Goal: Find specific page/section: Find specific page/section

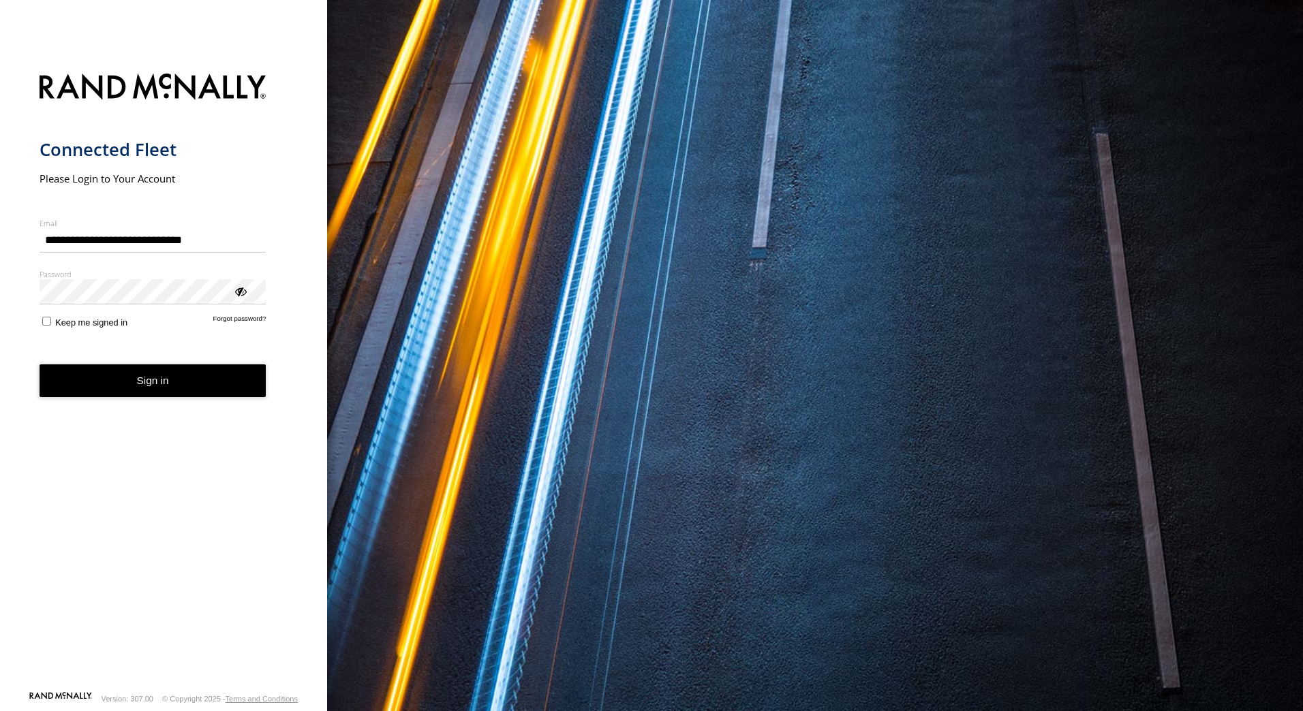
click at [176, 380] on button "Sign in" at bounding box center [153, 381] width 227 height 33
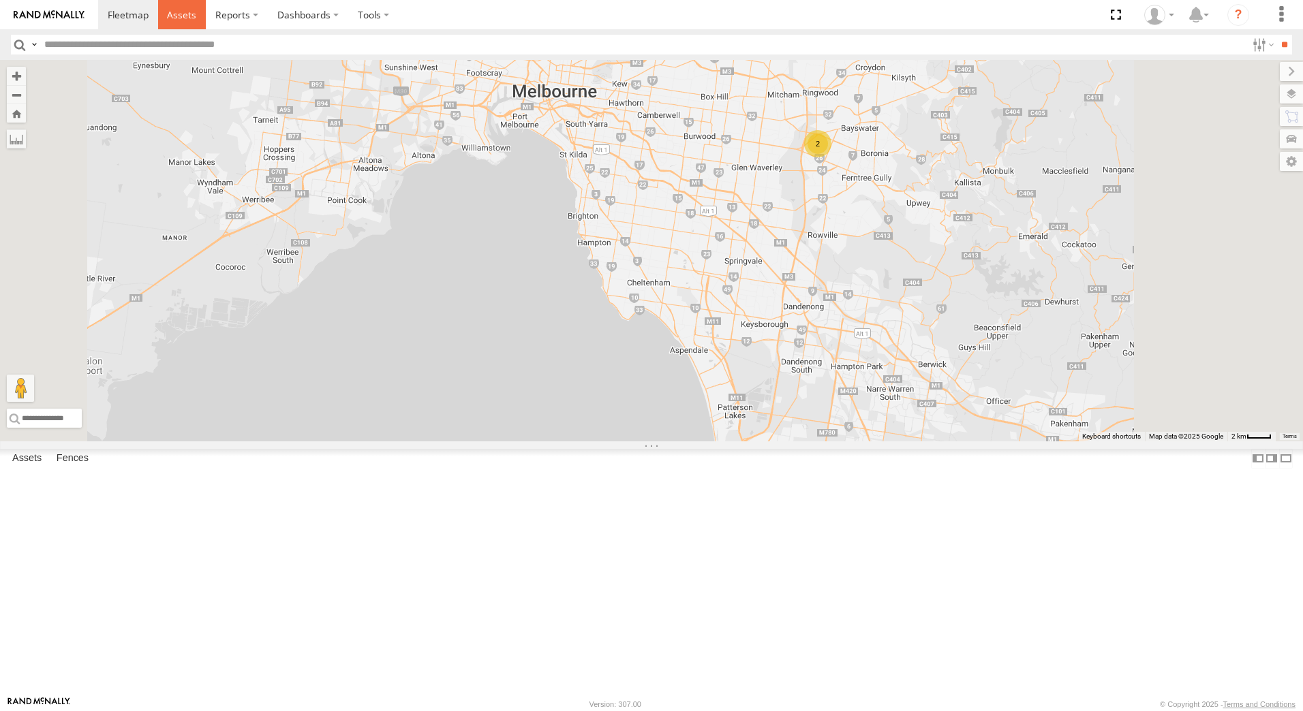
click at [175, 16] on span at bounding box center [181, 14] width 29 height 13
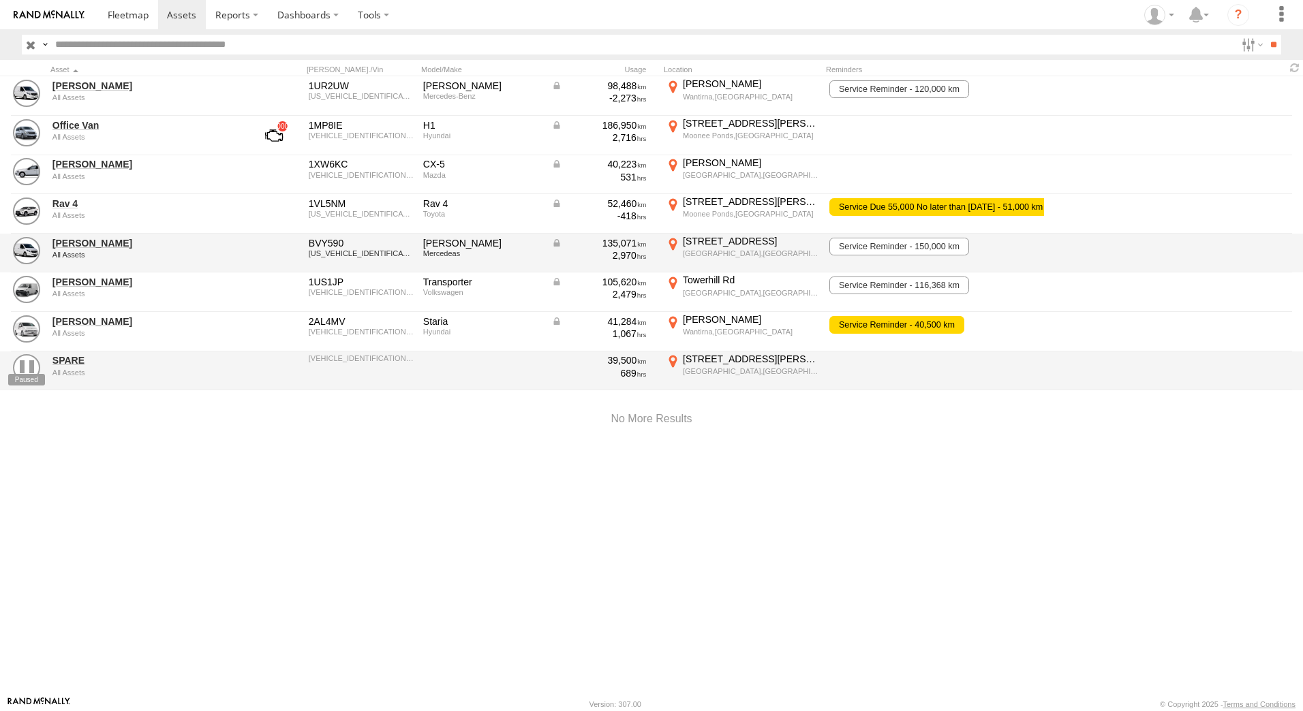
click at [91, 249] on div "Rob Serpell All Assets" at bounding box center [145, 253] width 191 height 37
click at [71, 243] on link "Rob Serpell" at bounding box center [145, 243] width 187 height 12
